Goal: Task Accomplishment & Management: Manage account settings

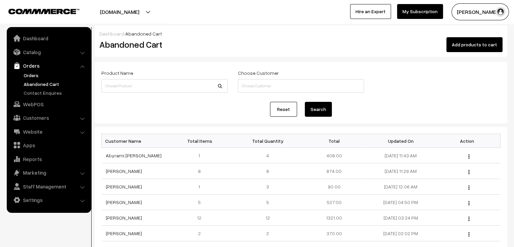
click at [34, 77] on link "Orders" at bounding box center [55, 75] width 67 height 7
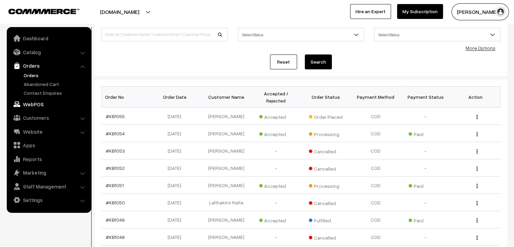
scroll to position [68, 0]
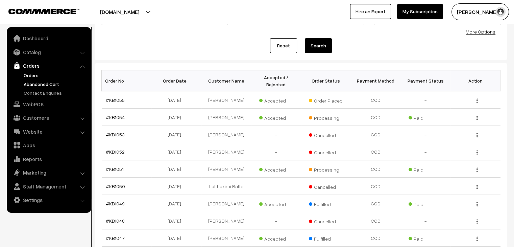
click at [62, 86] on link "Abandoned Cart" at bounding box center [55, 83] width 67 height 7
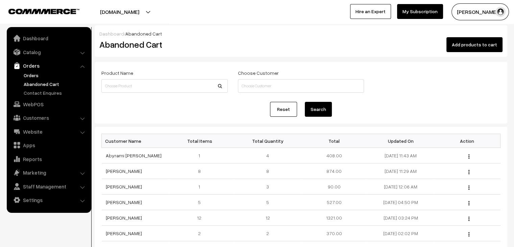
click at [35, 76] on link "Orders" at bounding box center [55, 75] width 67 height 7
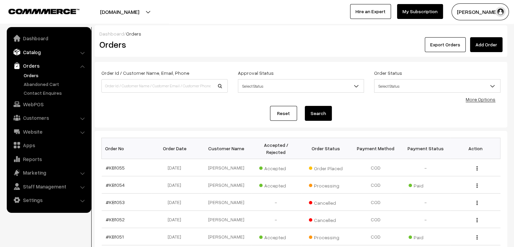
click at [39, 56] on link "Catalog" at bounding box center [48, 52] width 80 height 12
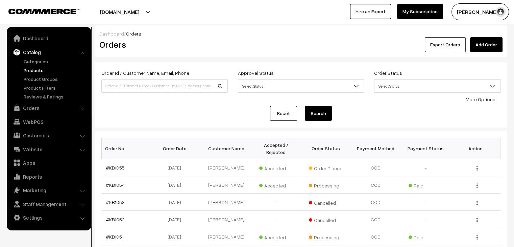
click at [36, 69] on link "Products" at bounding box center [55, 70] width 67 height 7
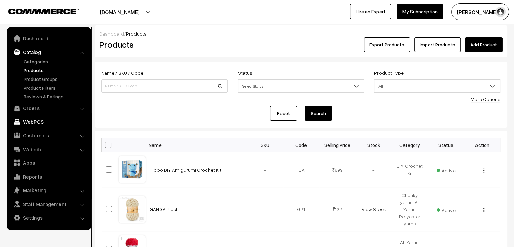
click at [49, 109] on link "Orders" at bounding box center [48, 108] width 80 height 12
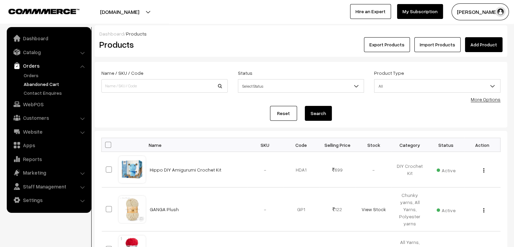
click at [40, 85] on link "Abandoned Cart" at bounding box center [55, 83] width 67 height 7
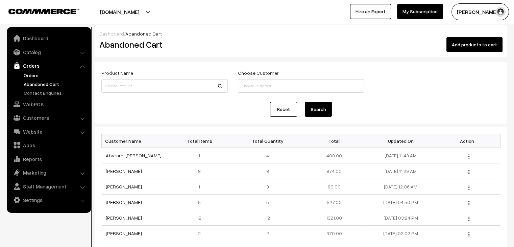
click at [34, 77] on link "Orders" at bounding box center [55, 75] width 67 height 7
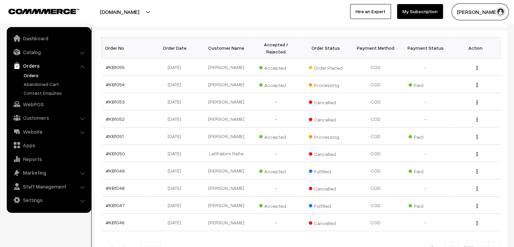
scroll to position [101, 0]
click at [49, 84] on link "Abandoned Cart" at bounding box center [55, 83] width 67 height 7
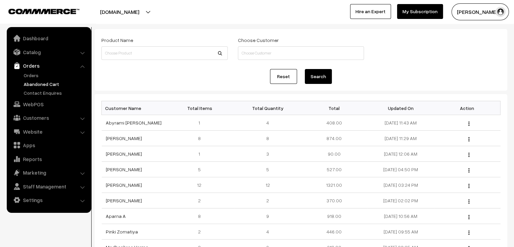
scroll to position [34, 0]
click at [123, 136] on link "[PERSON_NAME]" at bounding box center [124, 137] width 36 height 6
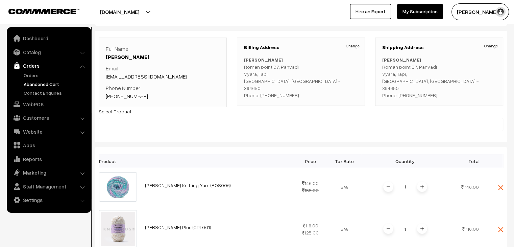
scroll to position [30, 0]
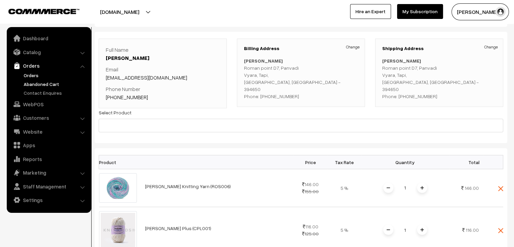
click at [30, 72] on link "Orders" at bounding box center [55, 75] width 67 height 7
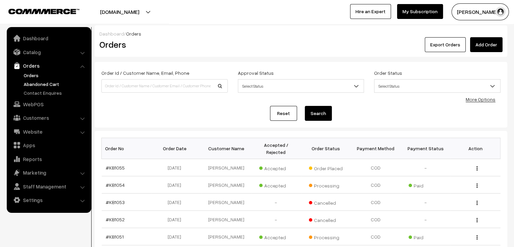
click at [43, 80] on link "Abandoned Cart" at bounding box center [55, 83] width 67 height 7
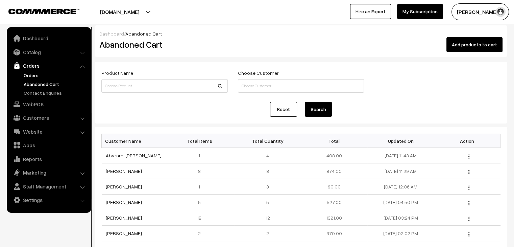
click at [34, 76] on link "Orders" at bounding box center [55, 75] width 67 height 7
